Goal: Information Seeking & Learning: Check status

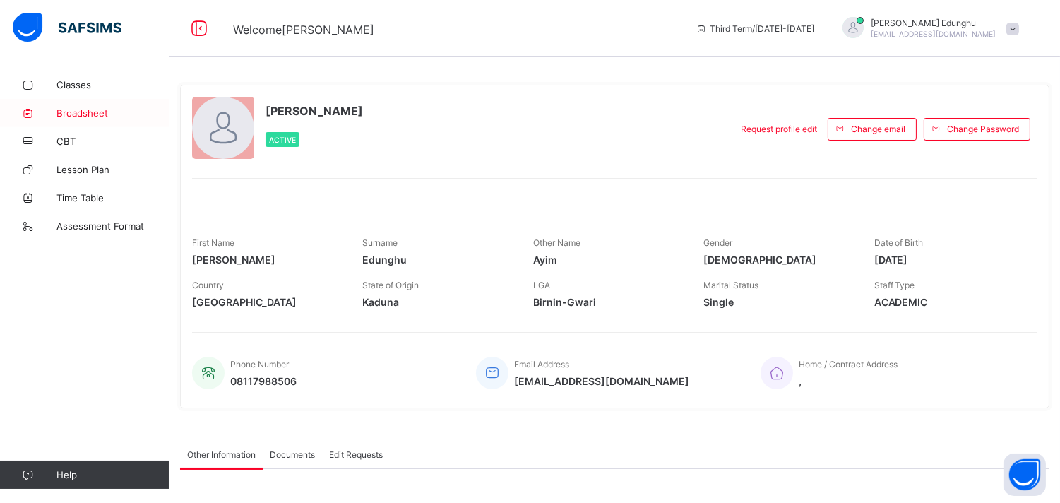
click at [86, 118] on link "Broadsheet" at bounding box center [85, 113] width 170 height 28
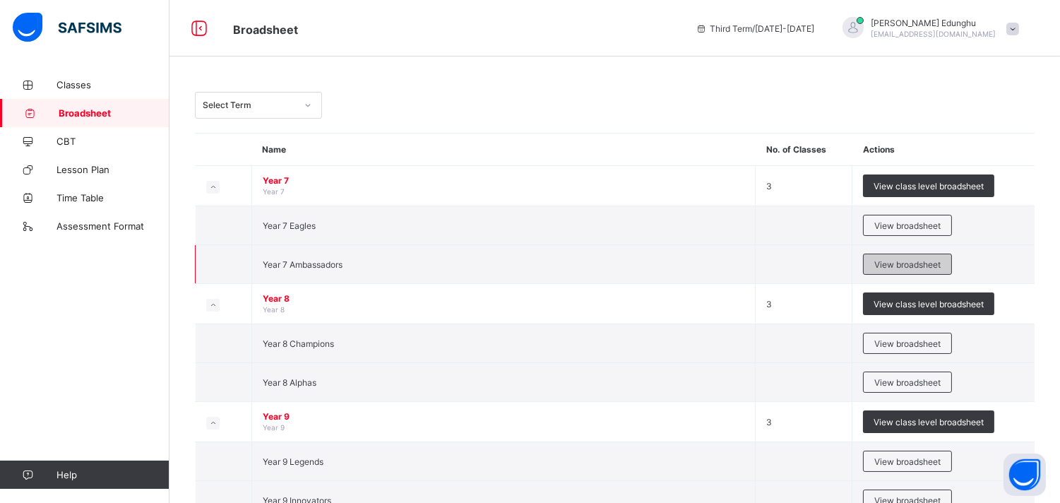
click at [911, 265] on span "View broadsheet" at bounding box center [908, 264] width 66 height 11
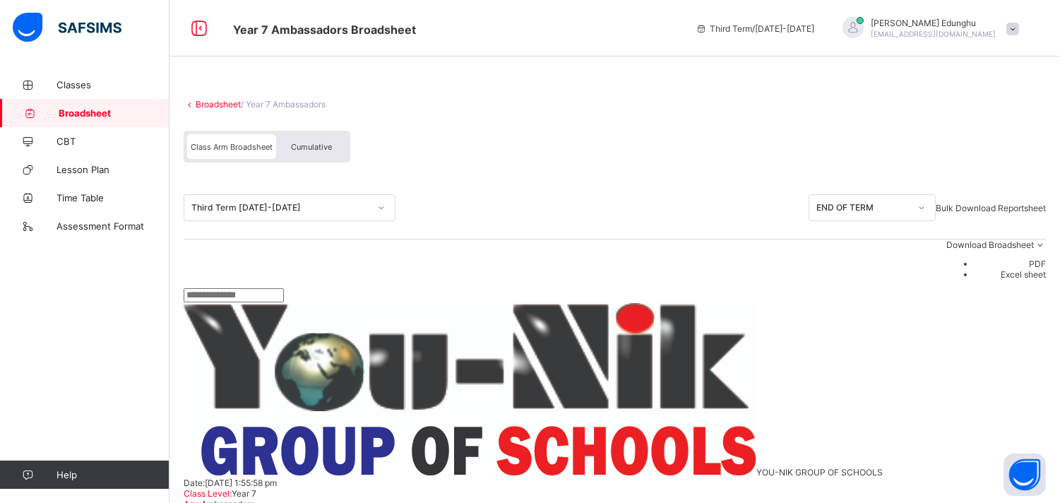
click at [1028, 208] on span "Bulk Download Reportsheet" at bounding box center [991, 208] width 110 height 11
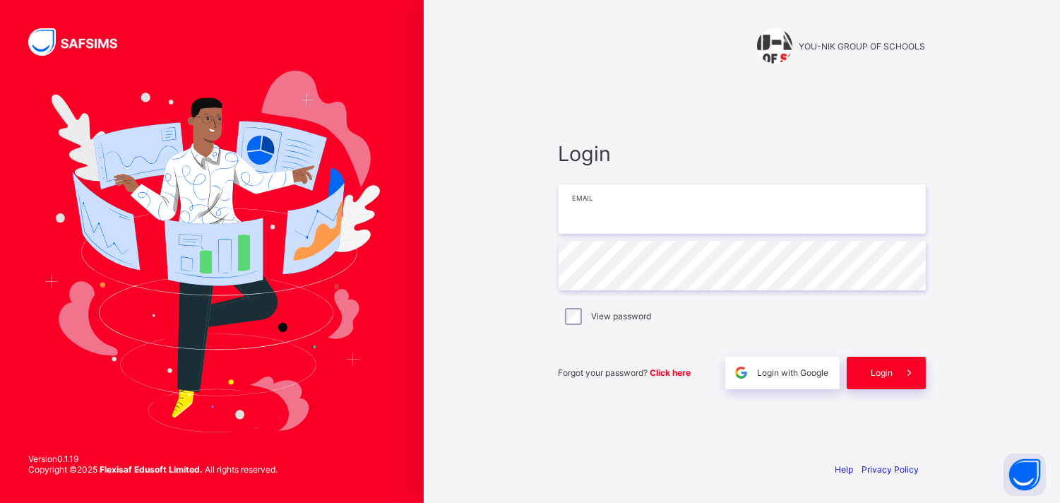
type input "**********"
